Goal: Information Seeking & Learning: Learn about a topic

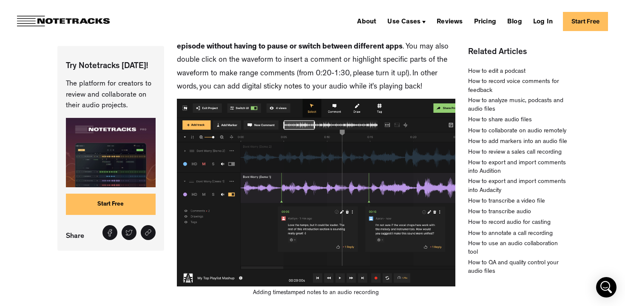
scroll to position [553, 0]
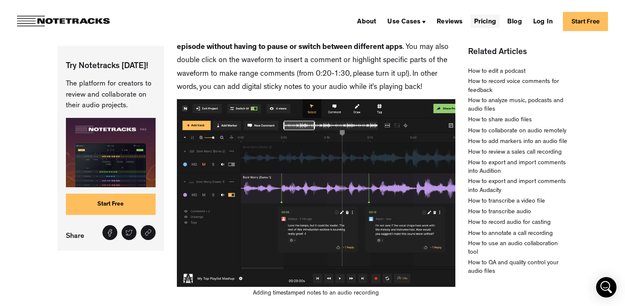
click at [484, 21] on link "Pricing" at bounding box center [485, 21] width 29 height 14
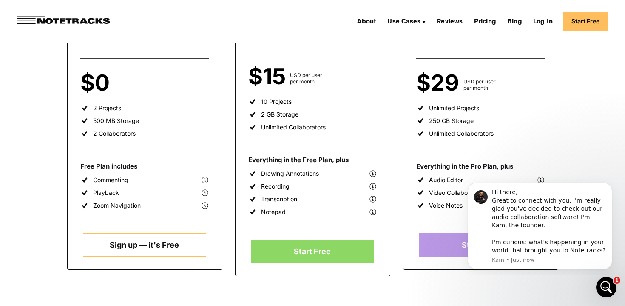
scroll to position [207, 0]
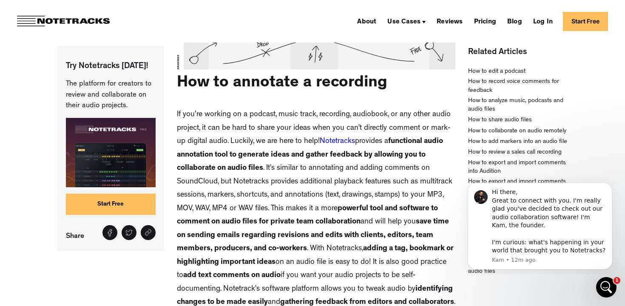
scroll to position [201, 0]
